Goal: Task Accomplishment & Management: Complete application form

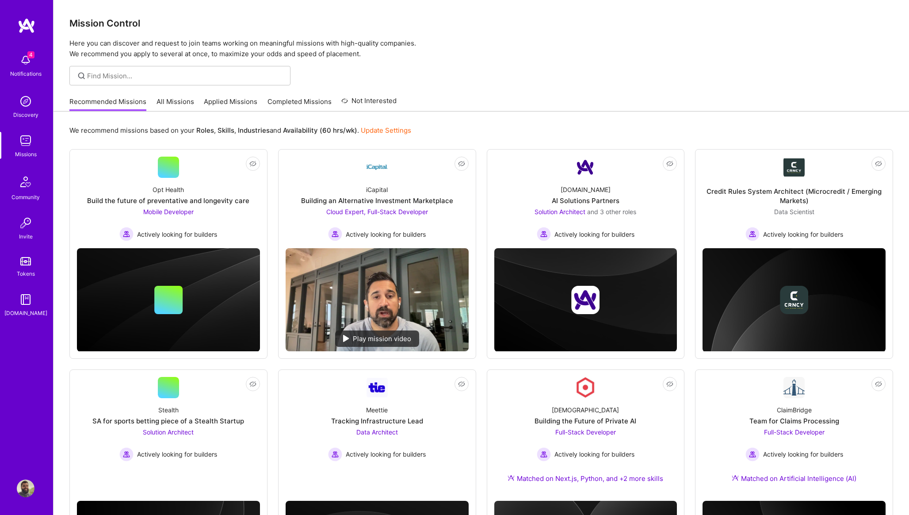
click at [237, 95] on div "Recommended Missions All Missions Applied Missions Completed Missions Not Inter…" at bounding box center [232, 101] width 327 height 19
click at [234, 99] on link "Applied Missions" at bounding box center [230, 104] width 53 height 15
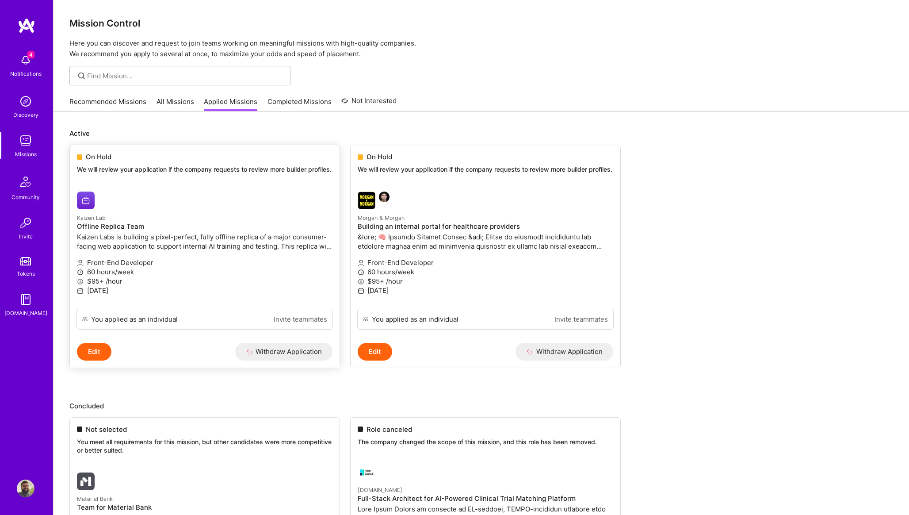
click at [92, 221] on small "Kaizen Lab" at bounding box center [91, 217] width 29 height 7
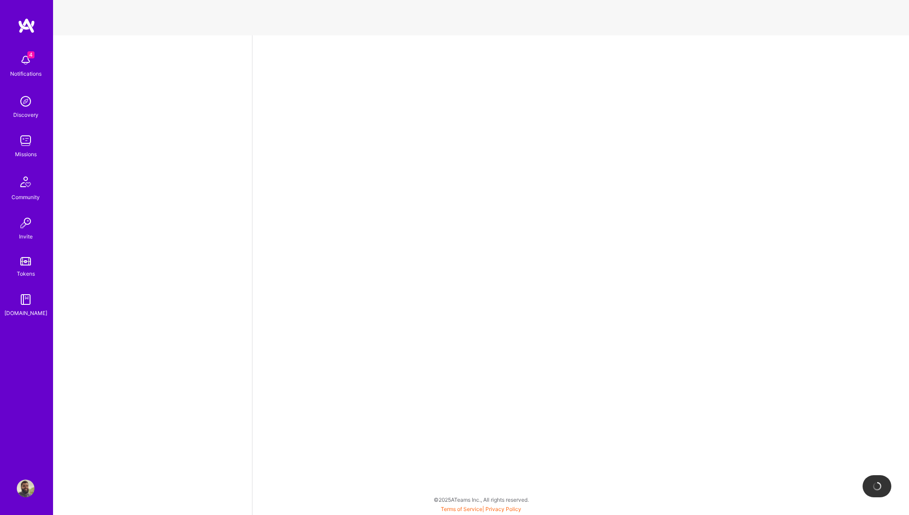
select select "PT"
